Goal: Find specific page/section: Find specific page/section

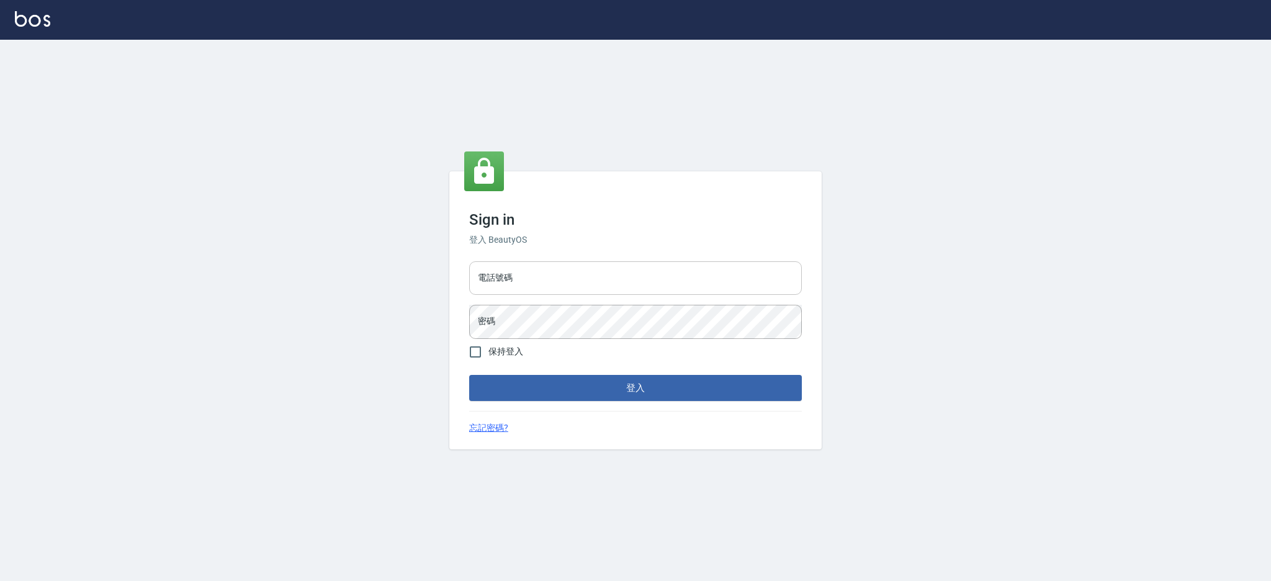
click at [536, 286] on input "電話號碼" at bounding box center [635, 278] width 333 height 34
type input "0980410316"
click at [469, 375] on button "登入" at bounding box center [635, 388] width 333 height 26
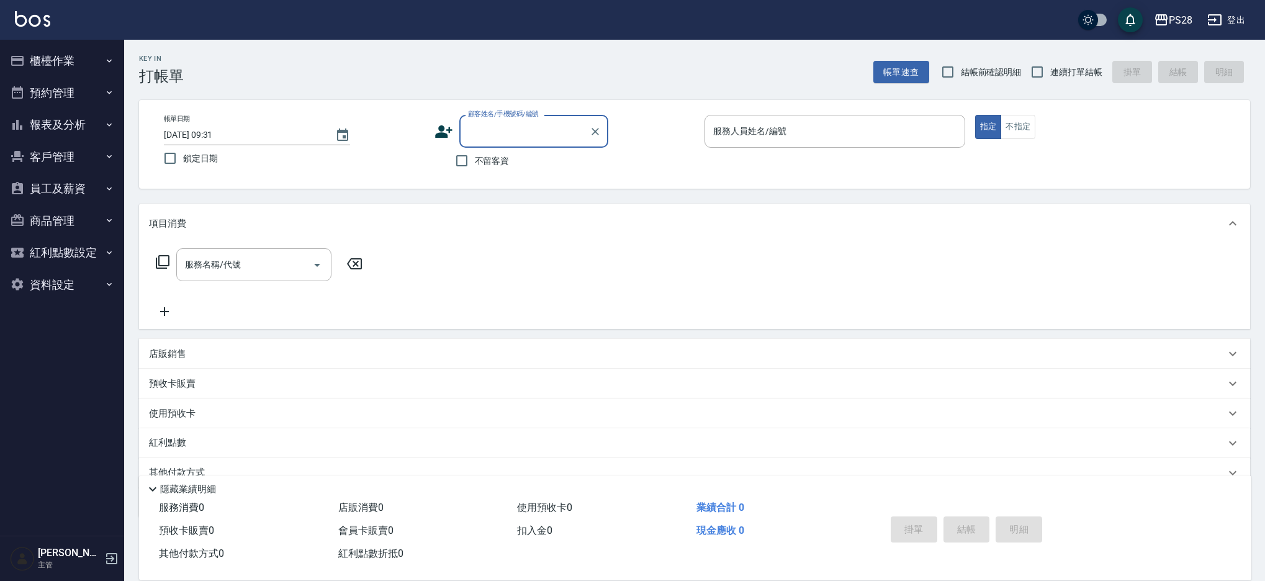
click at [43, 64] on button "櫃檯作業" at bounding box center [62, 61] width 114 height 32
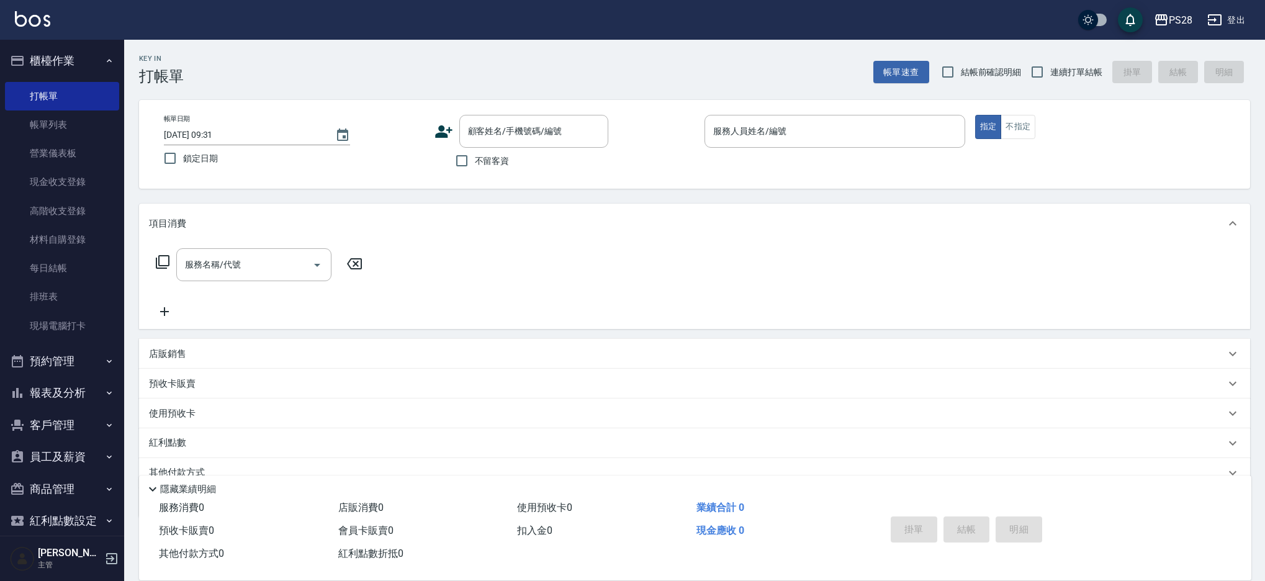
click at [81, 400] on button "報表及分析" at bounding box center [62, 393] width 114 height 32
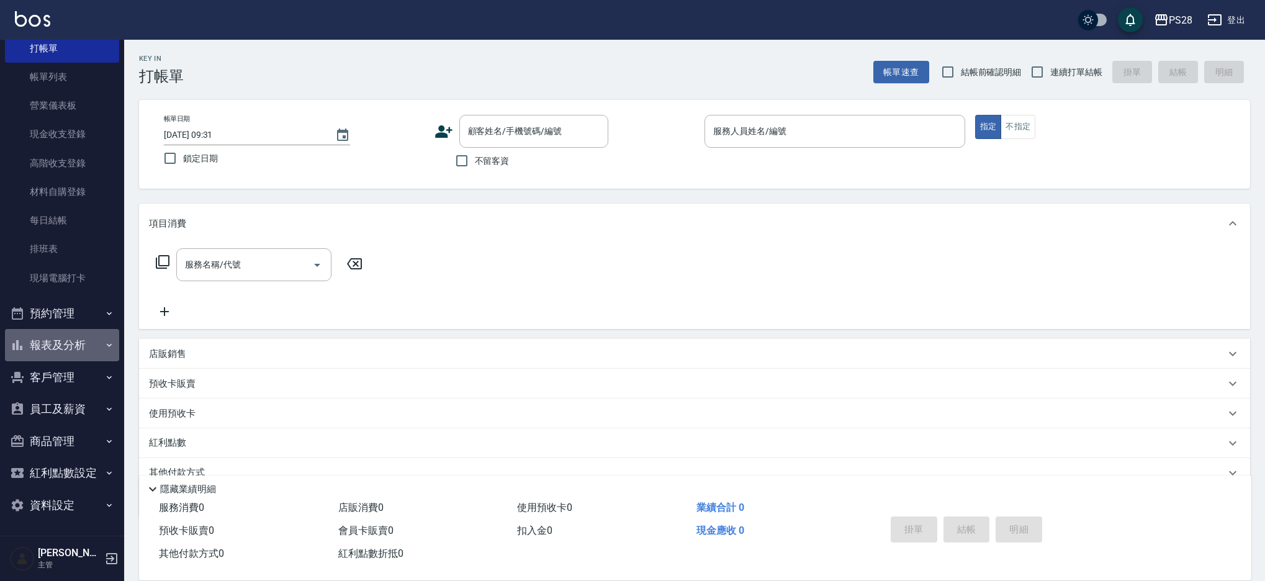
click at [70, 345] on button "報表及分析" at bounding box center [62, 345] width 114 height 32
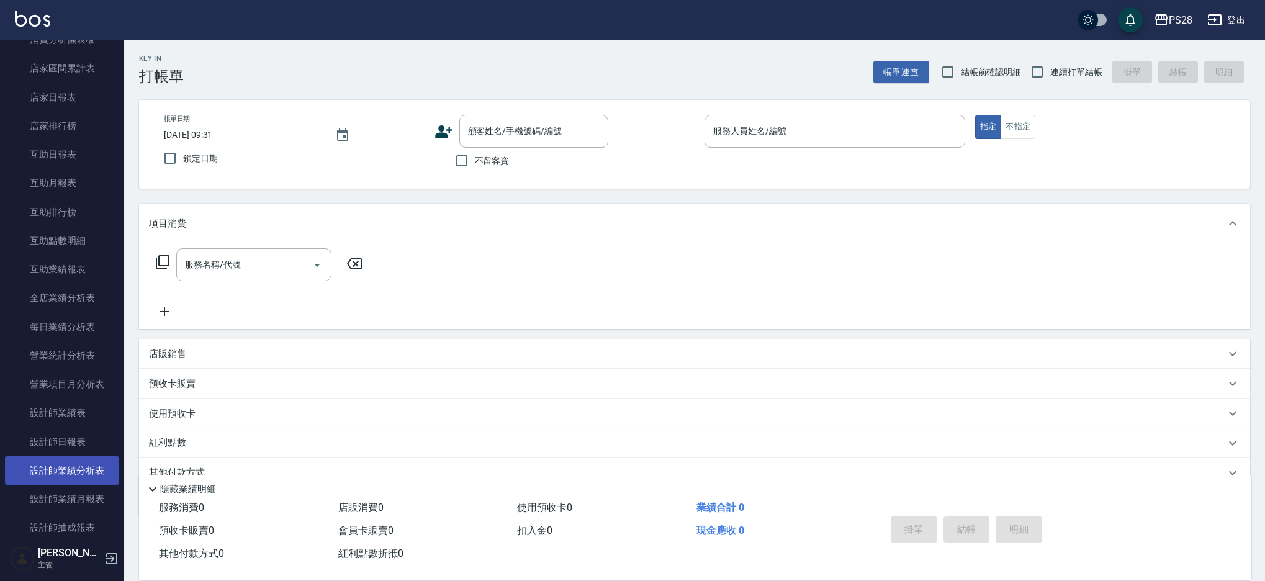
scroll to position [425, 0]
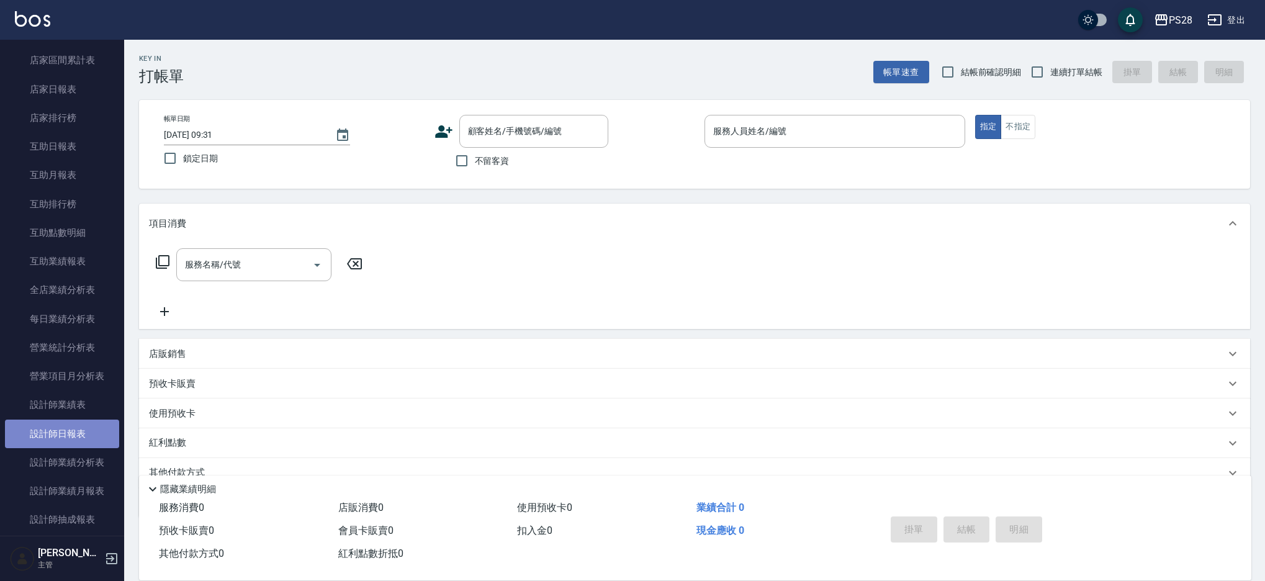
click at [70, 441] on link "設計師日報表" at bounding box center [62, 434] width 114 height 29
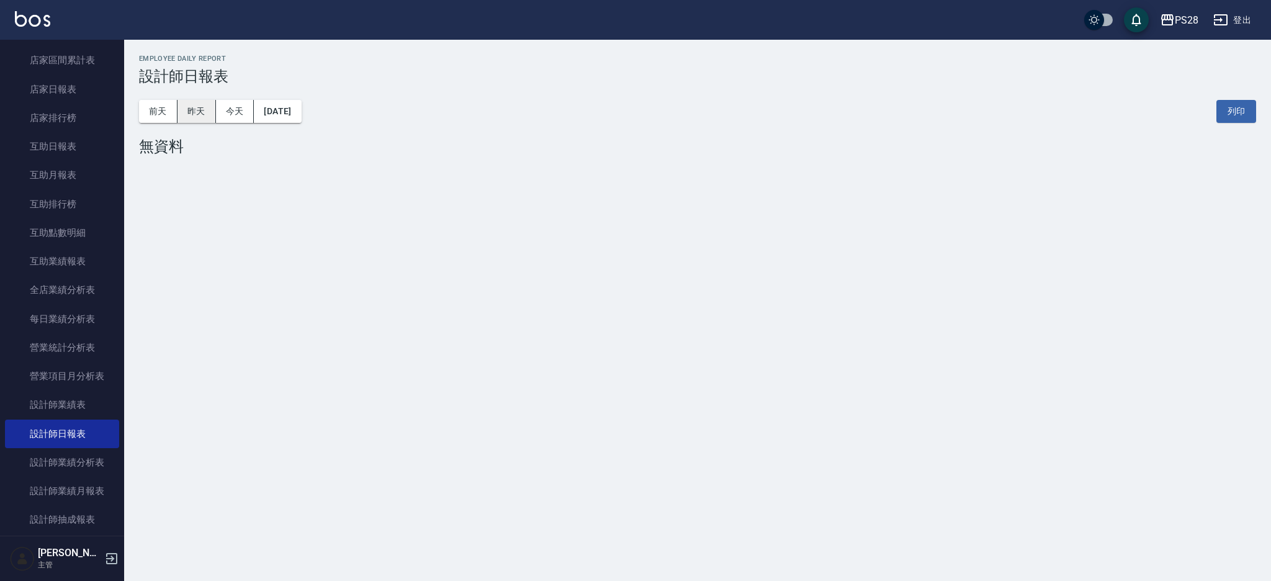
click at [209, 110] on button "昨天" at bounding box center [197, 111] width 38 height 23
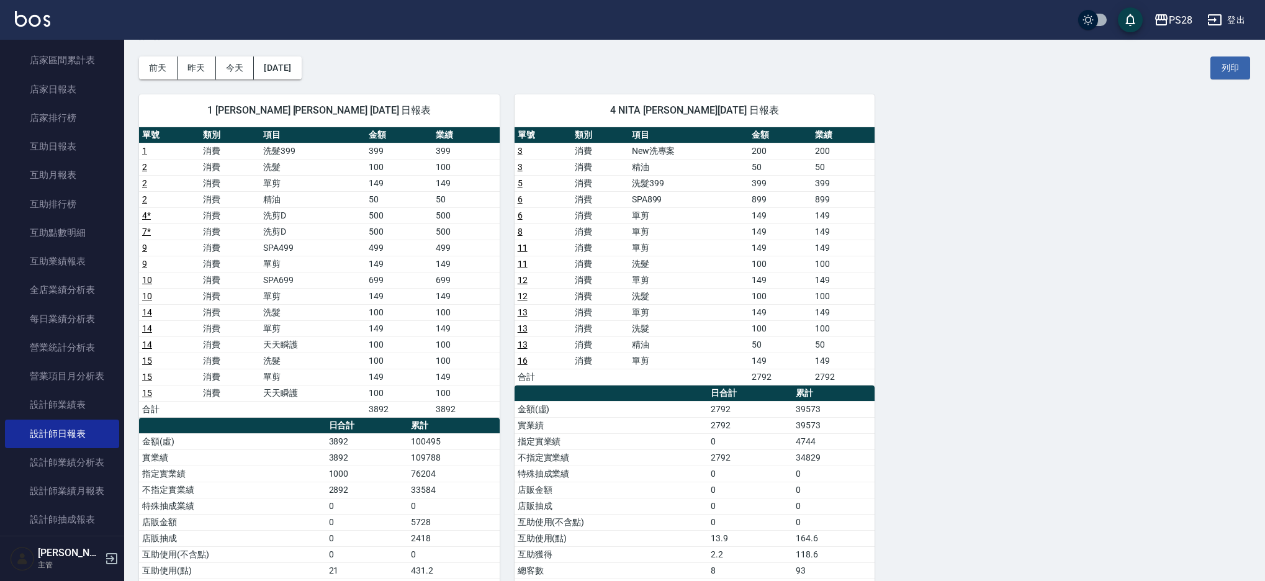
scroll to position [47, 0]
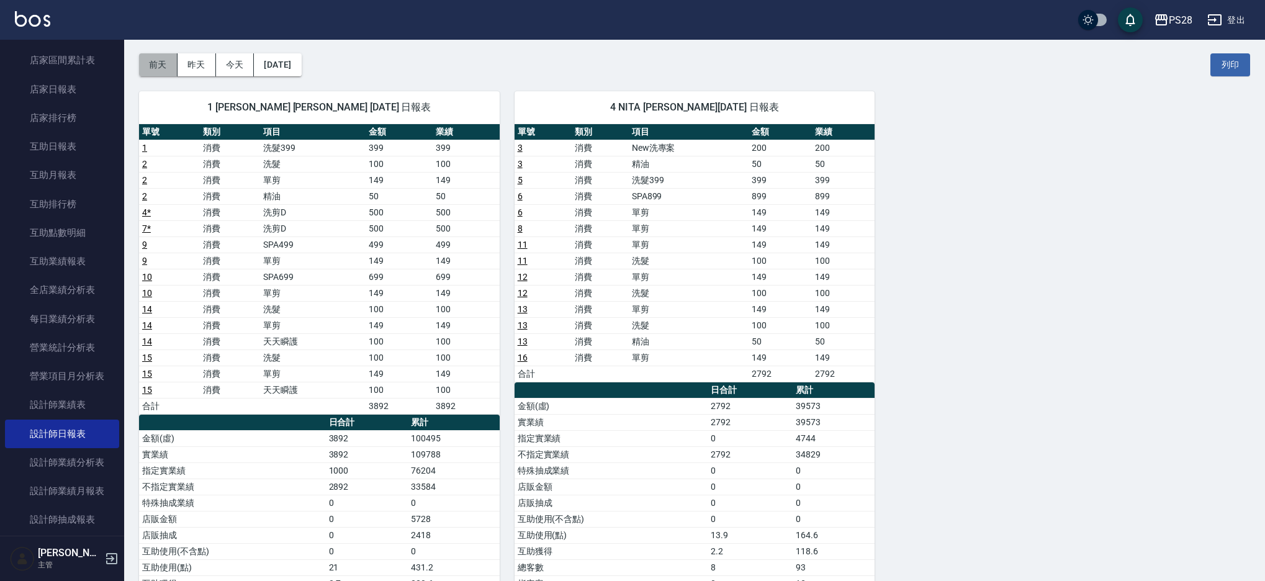
click at [158, 70] on button "前天" at bounding box center [158, 64] width 38 height 23
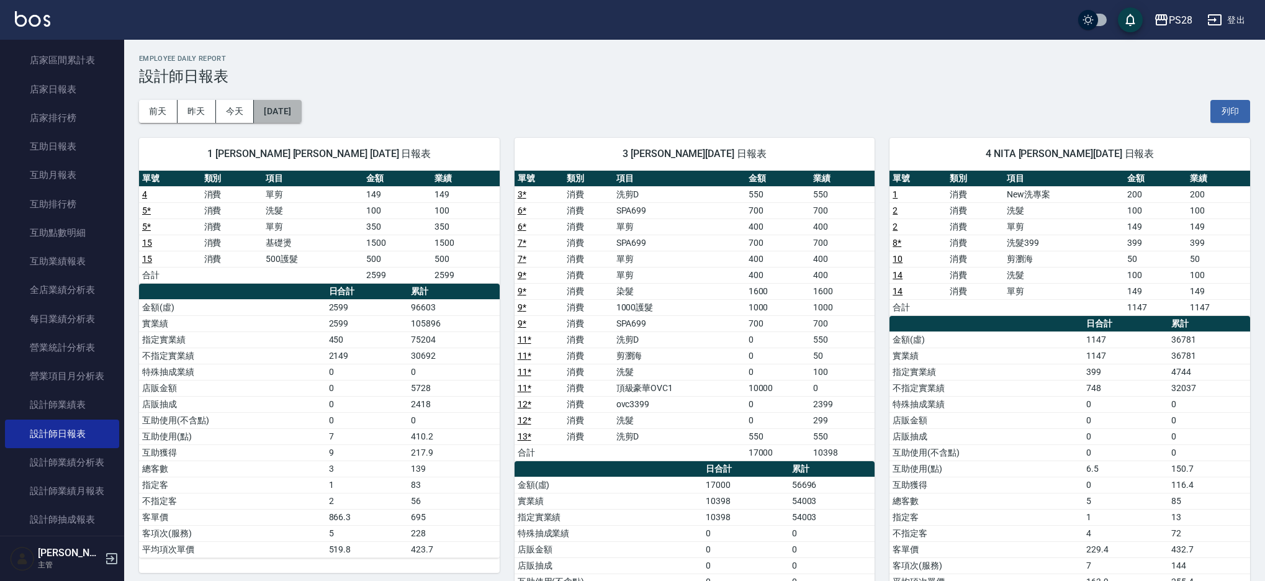
click at [289, 109] on button "[DATE]" at bounding box center [277, 111] width 47 height 23
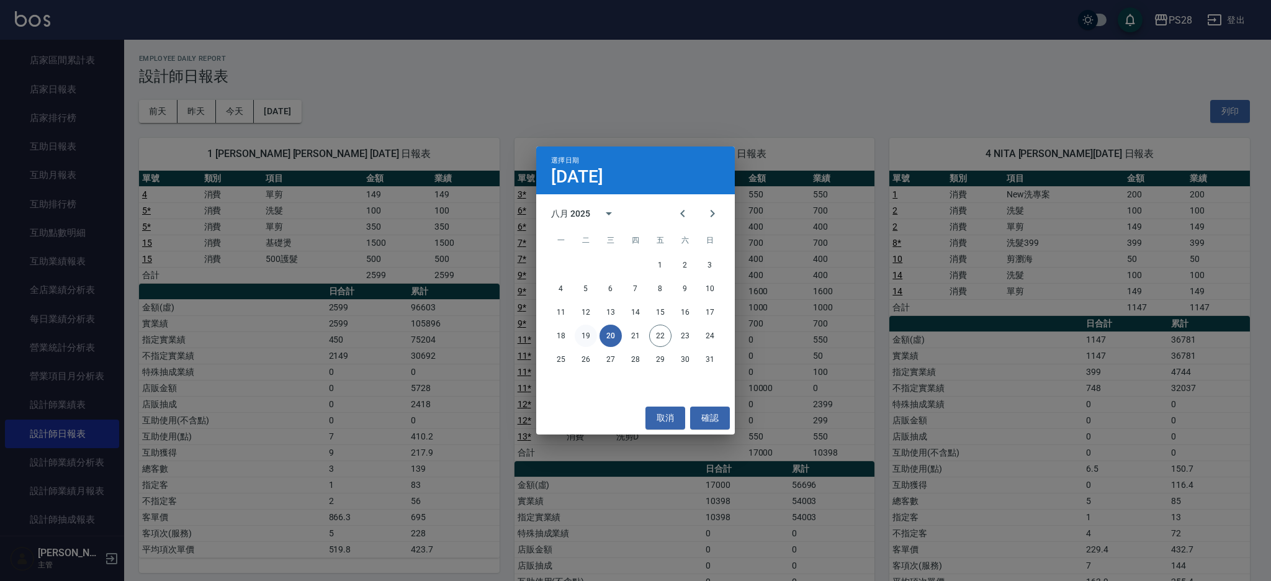
click at [580, 331] on button "19" at bounding box center [586, 336] width 22 height 22
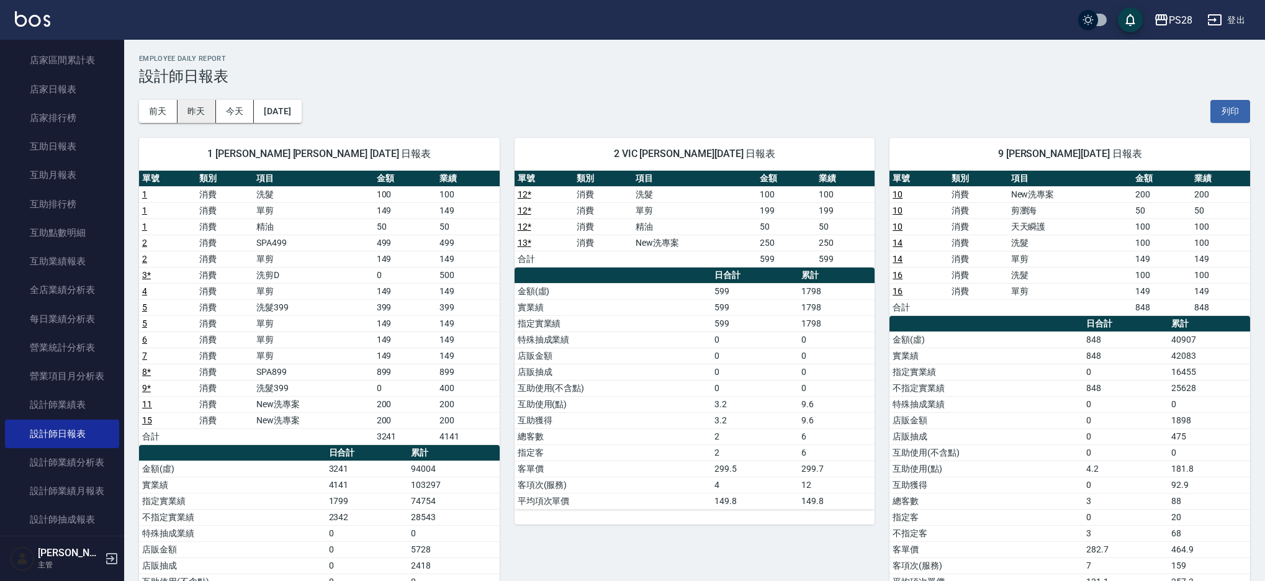
click at [205, 115] on button "昨天" at bounding box center [197, 111] width 38 height 23
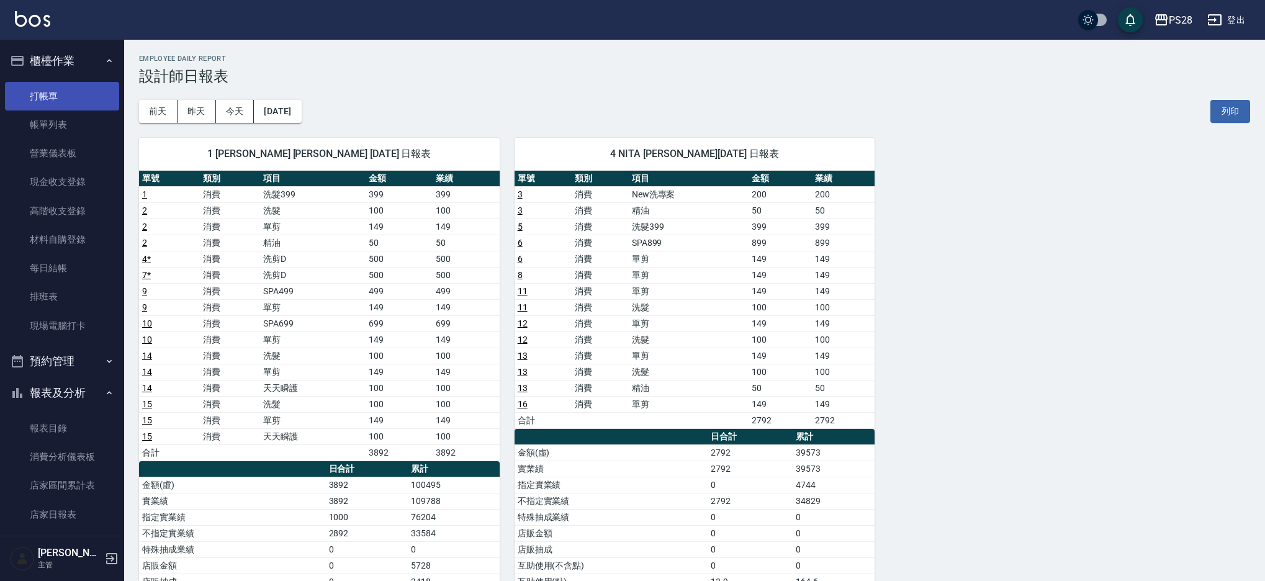
click at [71, 102] on link "打帳單" at bounding box center [62, 96] width 114 height 29
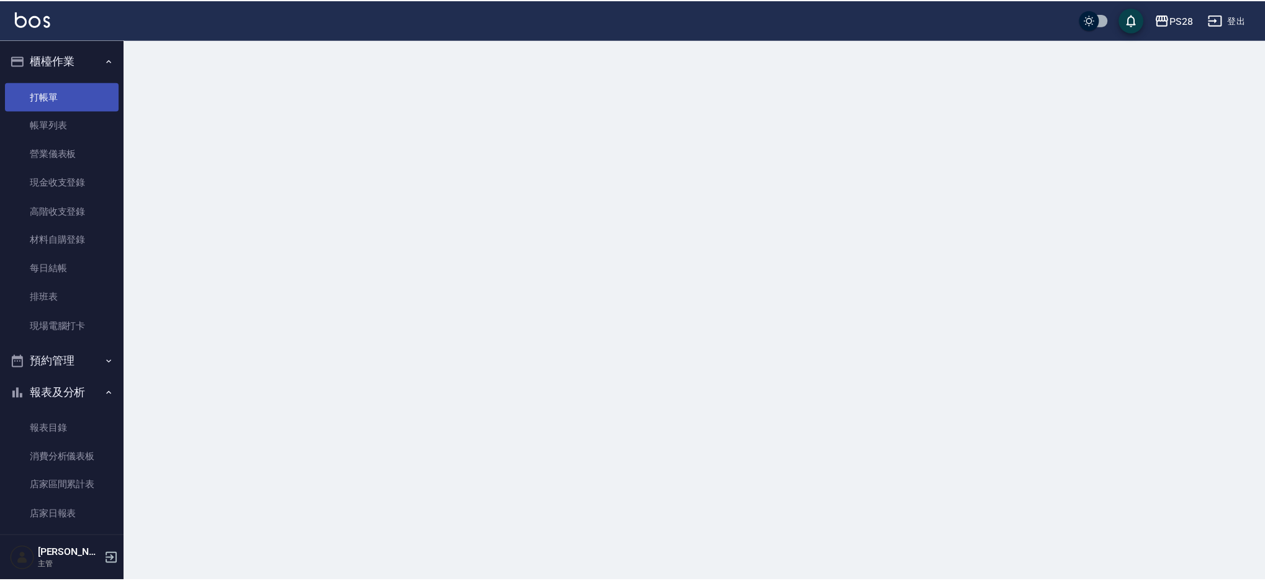
scroll to position [2, 0]
